Goal: Task Accomplishment & Management: Manage account settings

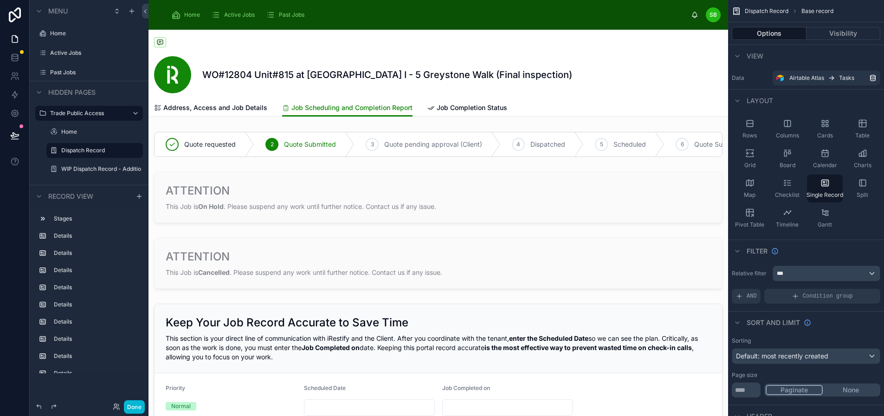
scroll to position [325, 0]
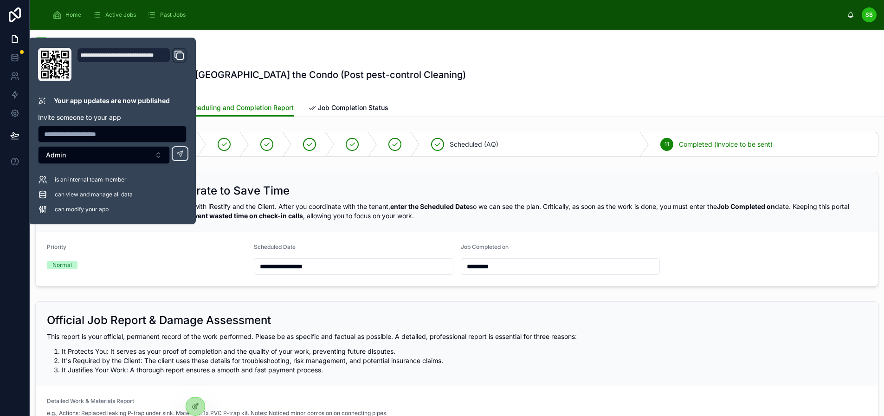
scroll to position [682, 0]
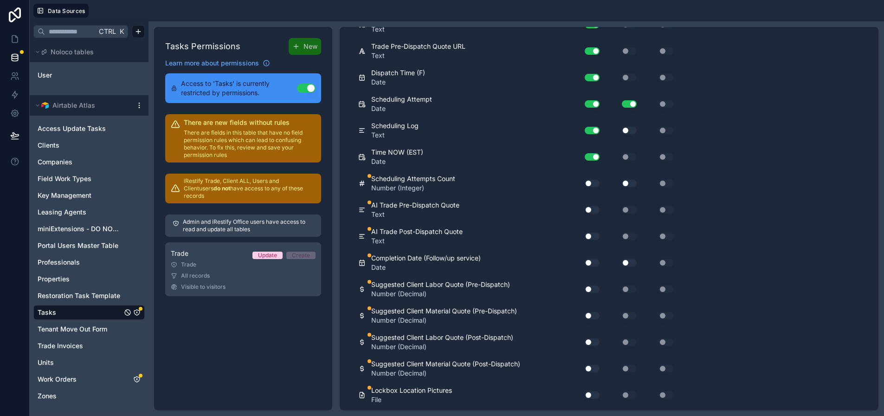
scroll to position [4306, 0]
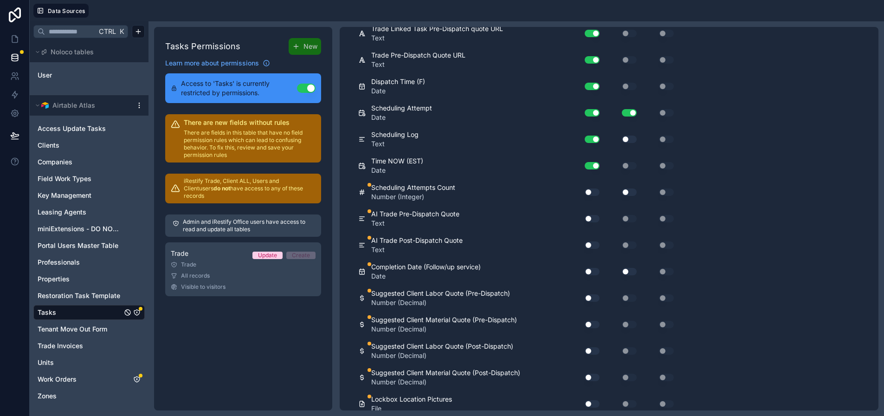
click at [592, 196] on button "Use setting" at bounding box center [591, 191] width 15 height 7
click at [591, 222] on button "Use setting" at bounding box center [591, 218] width 15 height 7
click at [592, 249] on button "Use setting" at bounding box center [591, 244] width 15 height 7
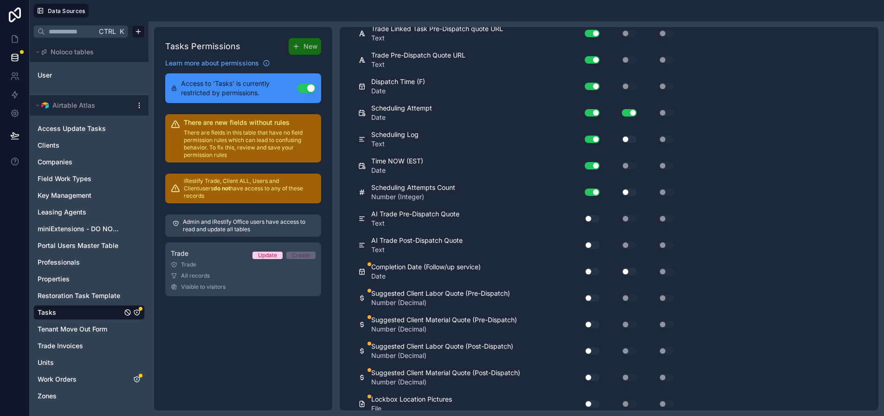
click at [591, 275] on button "Use setting" at bounding box center [591, 271] width 15 height 7
click at [592, 302] on button "Use setting" at bounding box center [591, 297] width 15 height 7
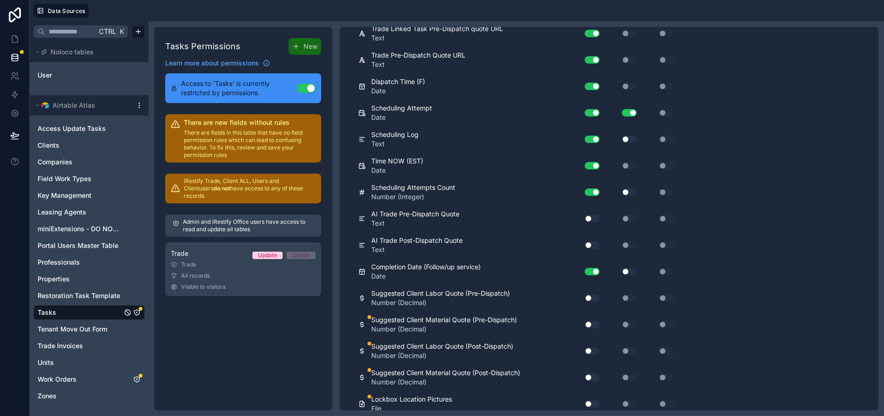
click at [591, 328] on button "Use setting" at bounding box center [591, 324] width 15 height 7
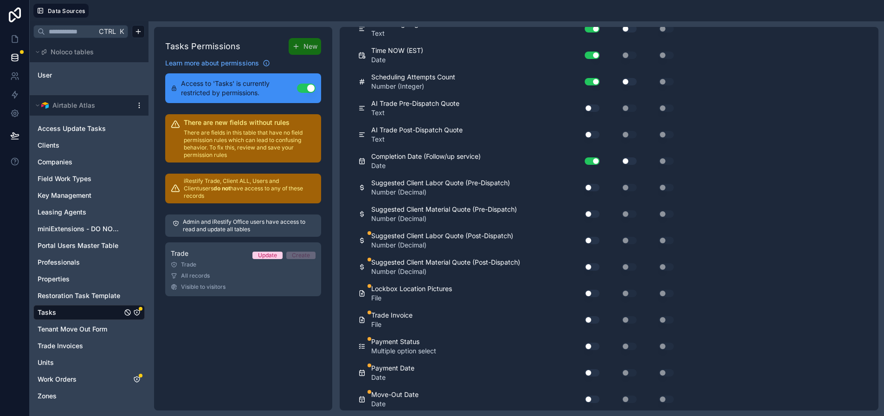
scroll to position [4446, 0]
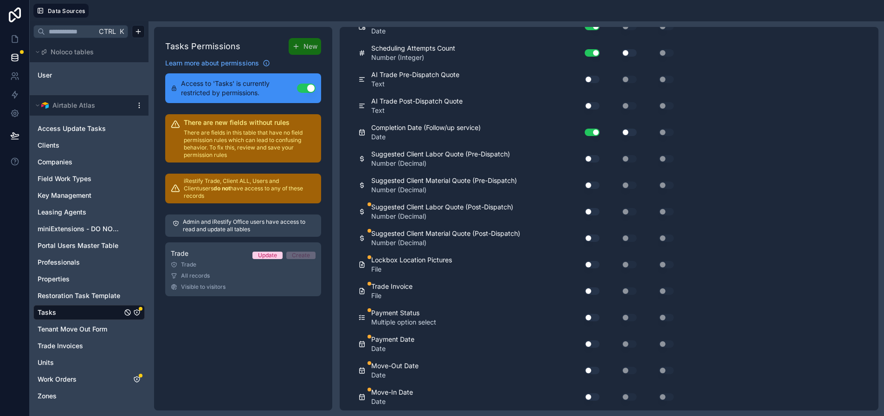
click at [593, 215] on button "Use setting" at bounding box center [591, 211] width 15 height 7
click at [594, 242] on button "Use setting" at bounding box center [591, 237] width 15 height 7
click at [590, 268] on button "Use setting" at bounding box center [591, 264] width 15 height 7
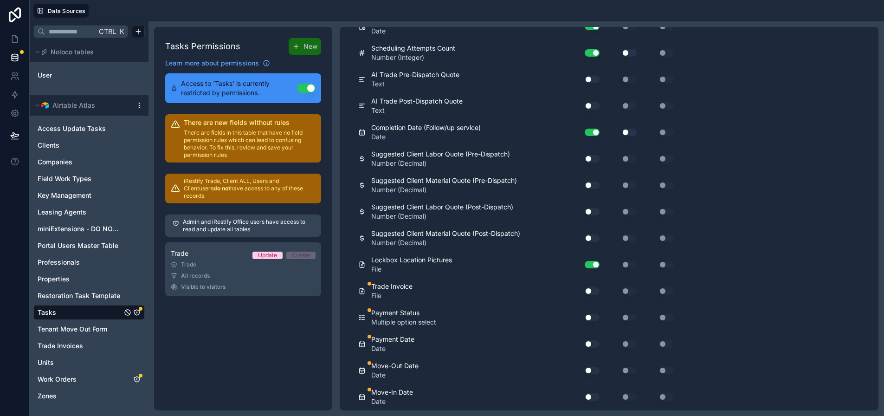
click at [590, 295] on button "Use setting" at bounding box center [591, 290] width 15 height 7
click at [590, 321] on button "Use setting" at bounding box center [591, 317] width 15 height 7
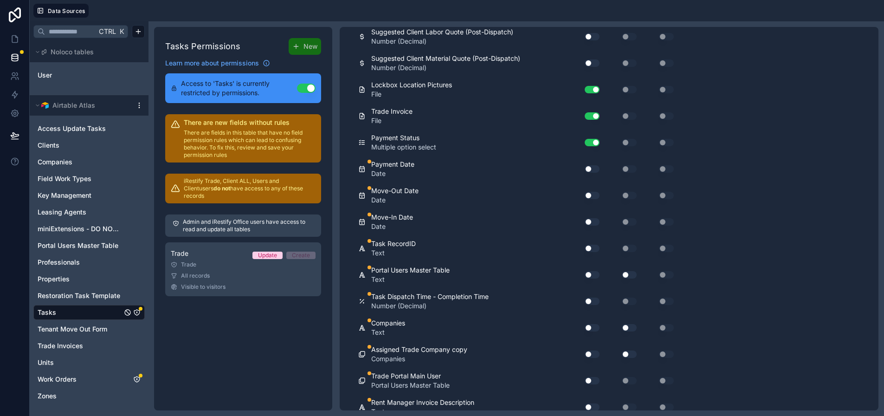
scroll to position [4677, 0]
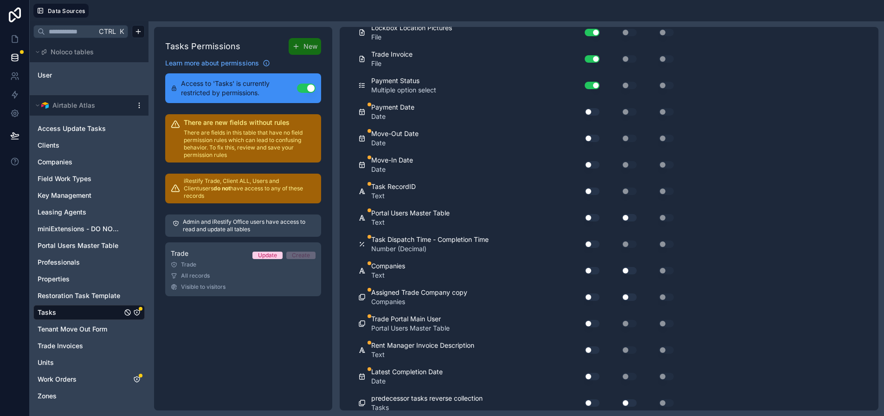
click at [590, 115] on button "Use setting" at bounding box center [591, 111] width 15 height 7
click at [589, 142] on button "Use setting" at bounding box center [591, 138] width 15 height 7
click at [591, 142] on button "Use setting" at bounding box center [591, 138] width 15 height 7
click at [591, 168] on button "Use setting" at bounding box center [591, 164] width 15 height 7
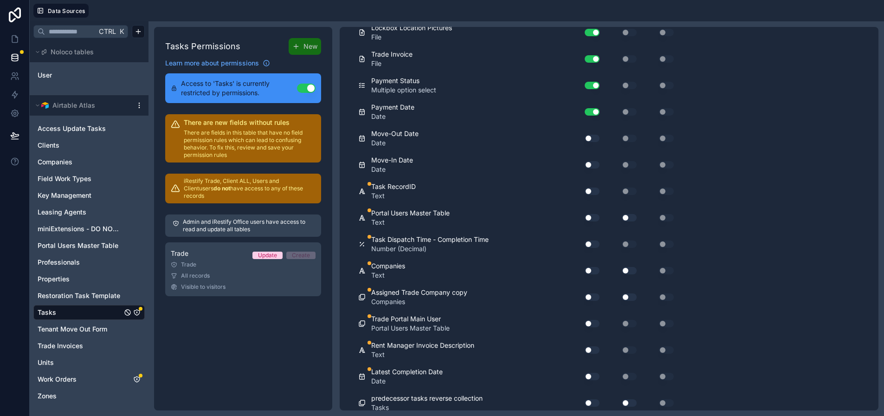
click at [591, 168] on button "Use setting" at bounding box center [591, 164] width 15 height 7
click at [590, 195] on button "Use setting" at bounding box center [591, 190] width 15 height 7
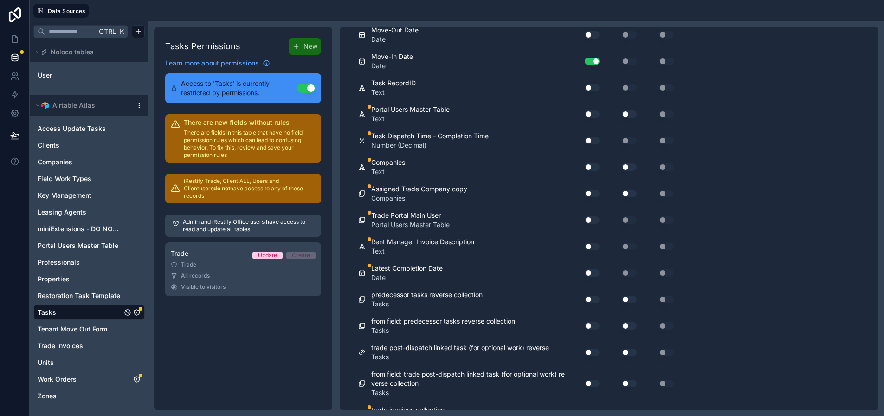
scroll to position [4817, 0]
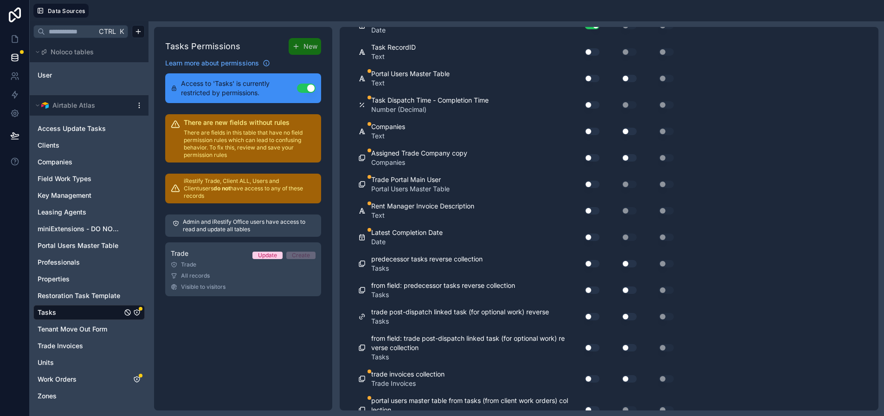
click at [591, 109] on button "Use setting" at bounding box center [591, 104] width 15 height 7
click at [590, 135] on button "Use setting" at bounding box center [591, 131] width 15 height 7
click at [592, 161] on button "Use setting" at bounding box center [591, 157] width 15 height 7
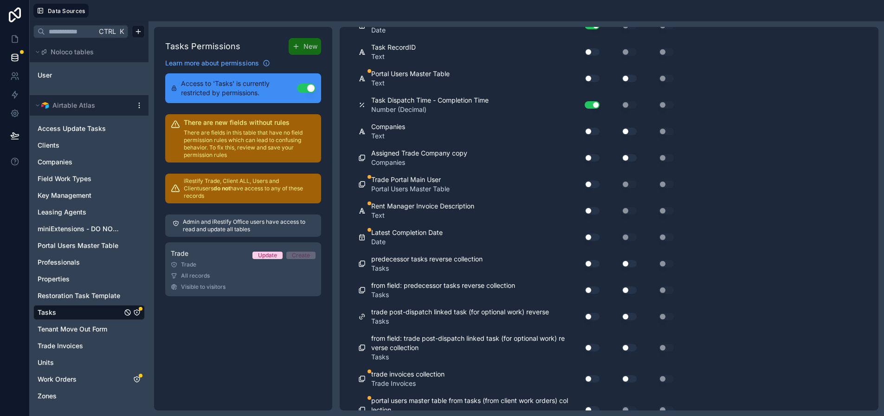
click at [592, 188] on button "Use setting" at bounding box center [591, 183] width 15 height 7
click at [594, 188] on button "Use setting" at bounding box center [591, 183] width 15 height 7
click at [591, 82] on button "Use setting" at bounding box center [591, 78] width 15 height 7
click at [592, 214] on button "Use setting" at bounding box center [591, 210] width 15 height 7
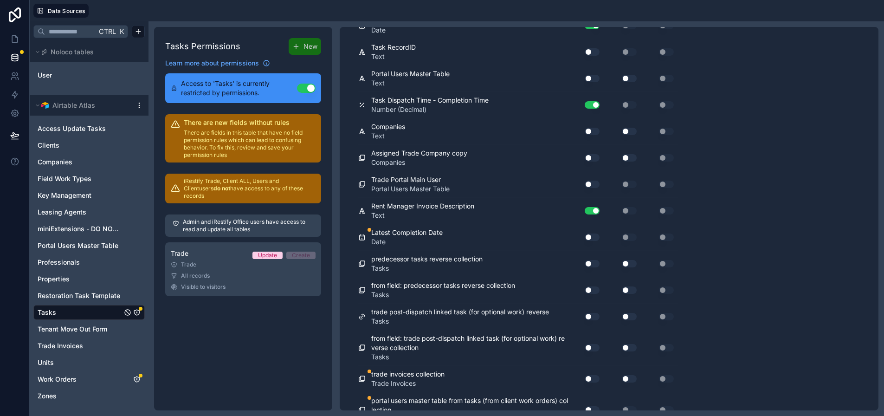
click at [592, 214] on button "Use setting" at bounding box center [591, 210] width 15 height 7
click at [592, 241] on button "Use setting" at bounding box center [591, 236] width 15 height 7
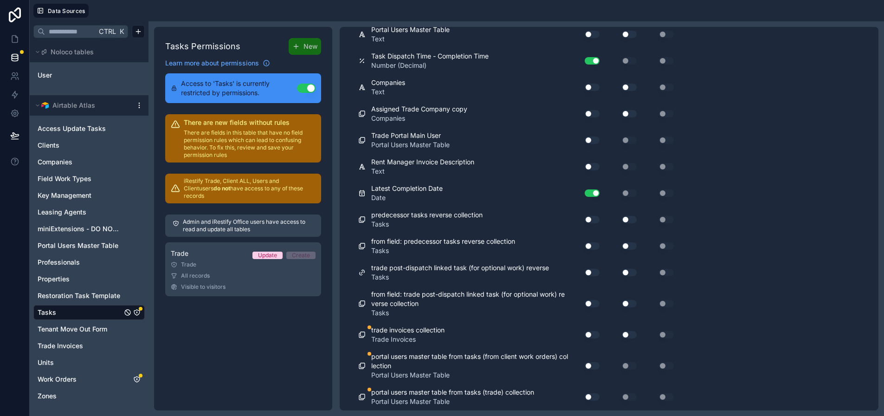
click at [590, 338] on button "Use setting" at bounding box center [591, 334] width 15 height 7
click at [591, 369] on button "Use setting" at bounding box center [591, 365] width 15 height 7
click at [591, 400] on button "Use setting" at bounding box center [591, 396] width 15 height 7
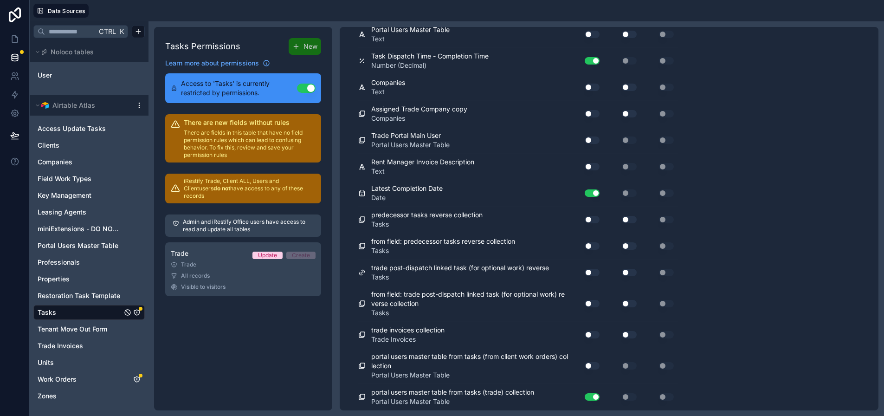
click at [591, 400] on button "Use setting" at bounding box center [591, 396] width 15 height 7
click at [592, 338] on button "Use setting" at bounding box center [591, 334] width 15 height 7
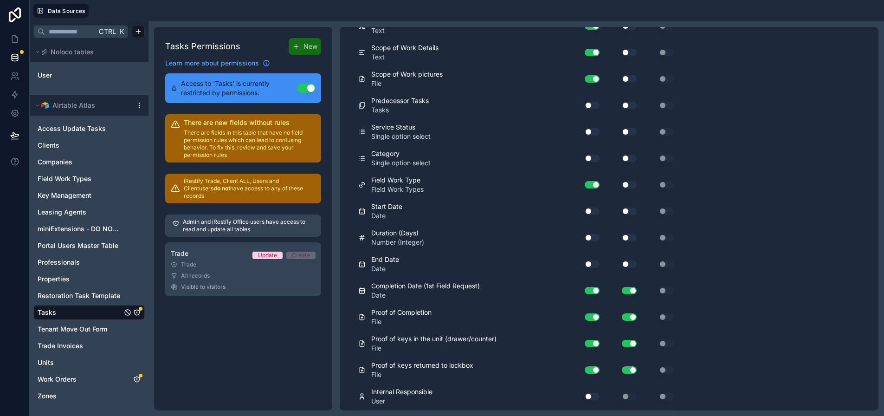
scroll to position [0, 0]
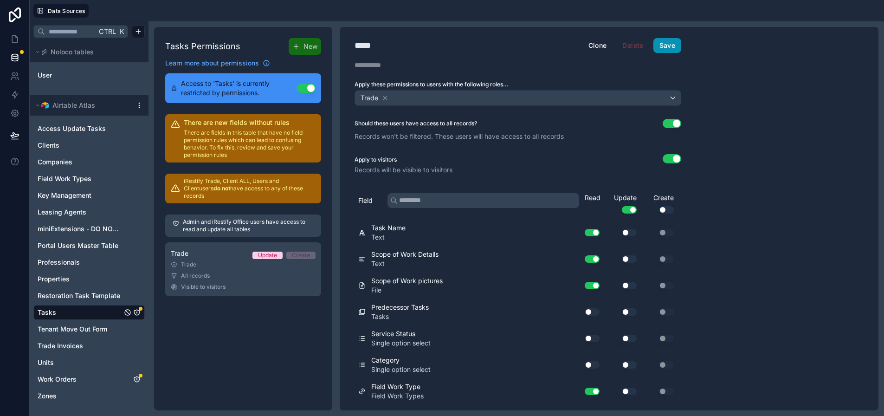
click at [667, 41] on button "Save" at bounding box center [667, 45] width 28 height 15
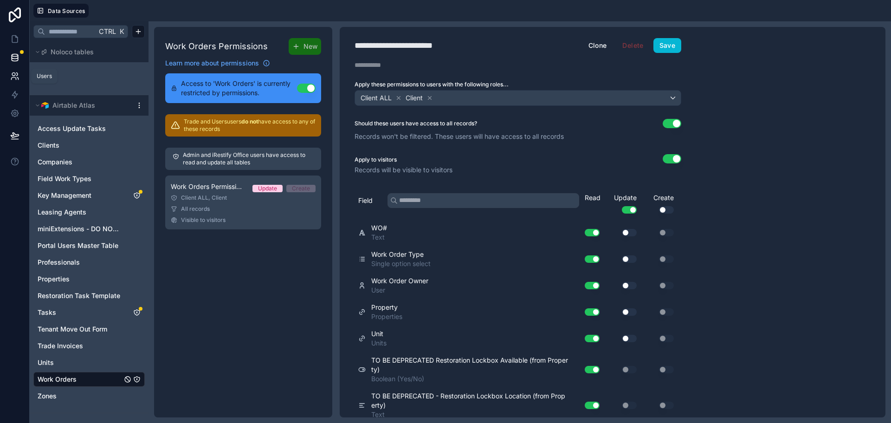
click at [16, 76] on icon at bounding box center [14, 75] width 9 height 9
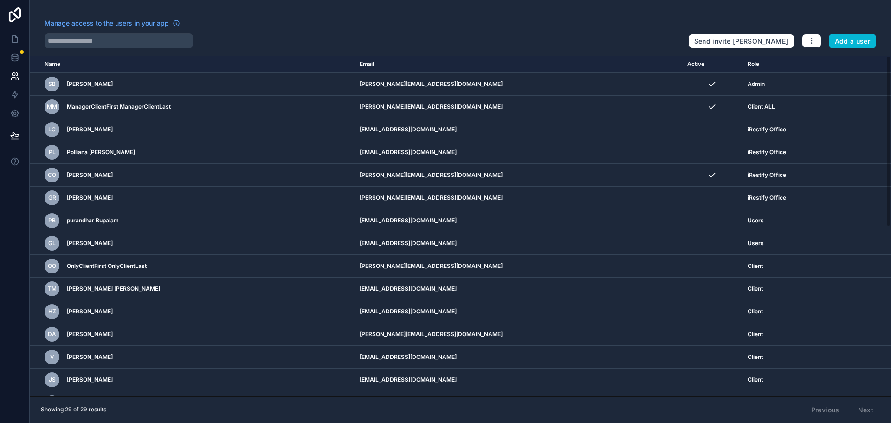
click at [489, 26] on div "Manage access to the users in your app" at bounding box center [363, 26] width 636 height 15
